Goal: Task Accomplishment & Management: Complete application form

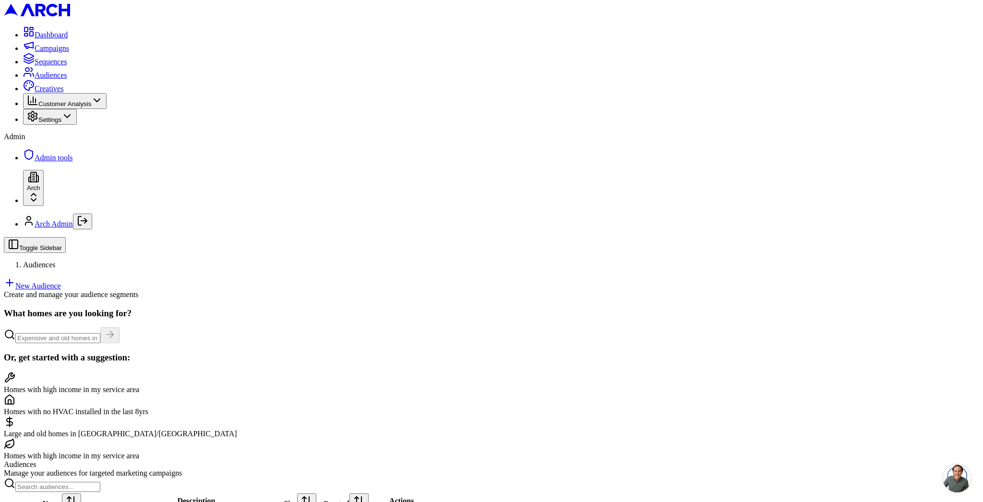
click at [61, 282] on link "New Audience" at bounding box center [32, 286] width 57 height 8
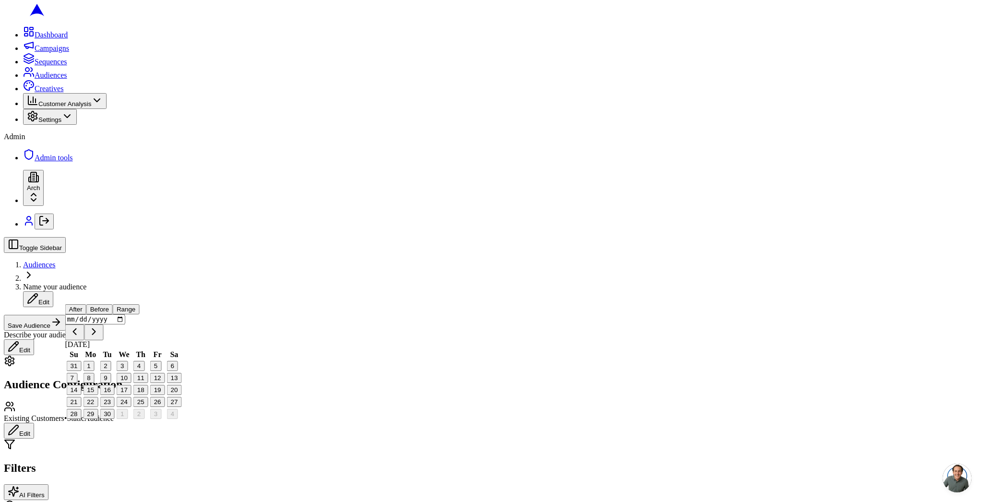
click at [113, 315] on button "Before" at bounding box center [99, 309] width 26 height 10
click at [139, 315] on button "Range" at bounding box center [126, 309] width 26 height 10
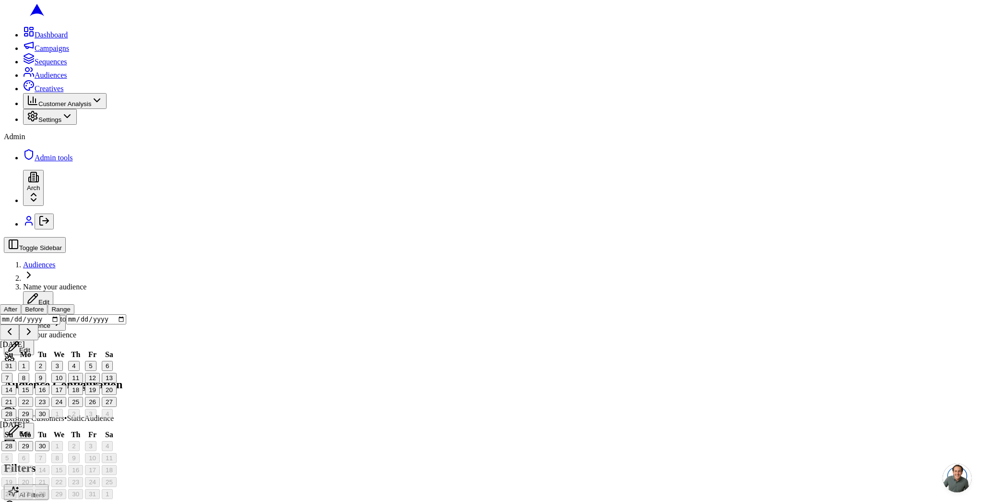
click at [21, 315] on button "After" at bounding box center [10, 309] width 21 height 10
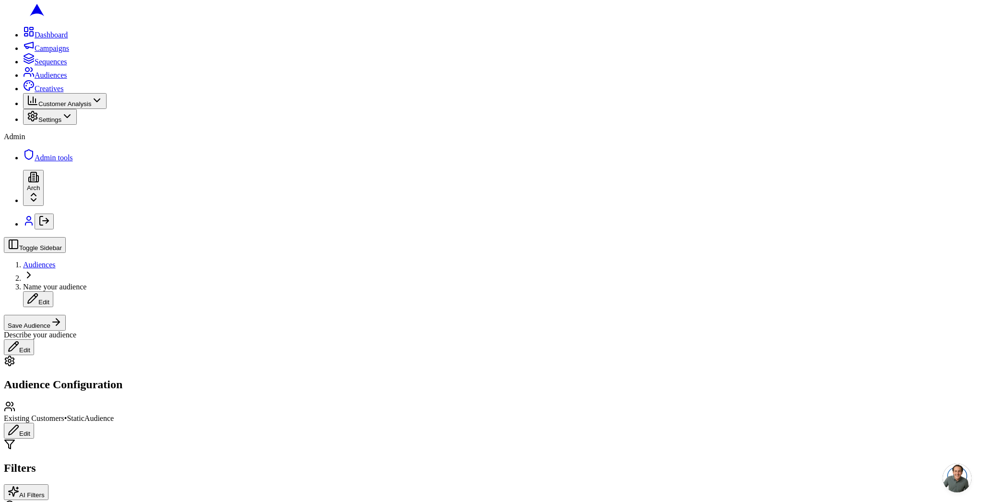
scroll to position [0, 0]
